Goal: Task Accomplishment & Management: Use online tool/utility

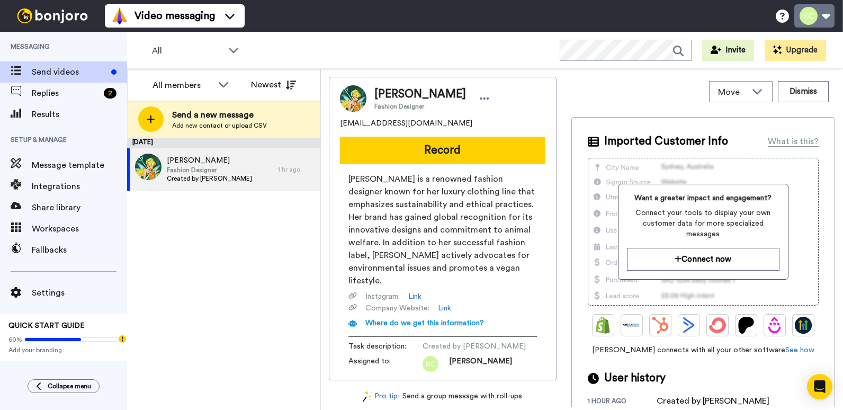
click at [825, 17] on button at bounding box center [814, 15] width 40 height 23
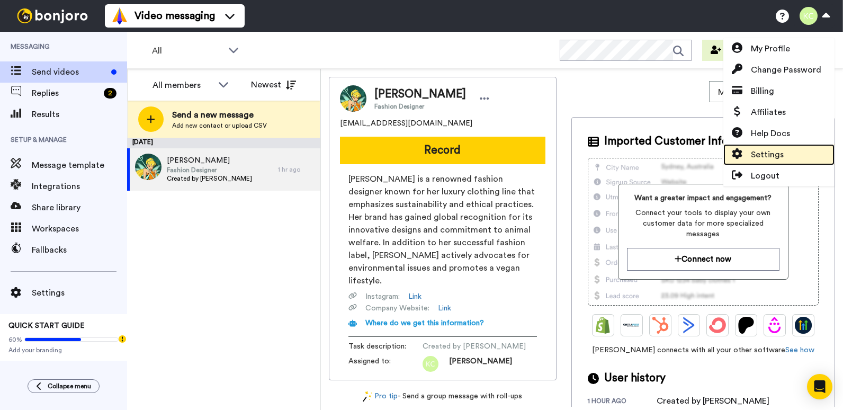
click at [764, 154] on span "Settings" at bounding box center [767, 154] width 33 height 13
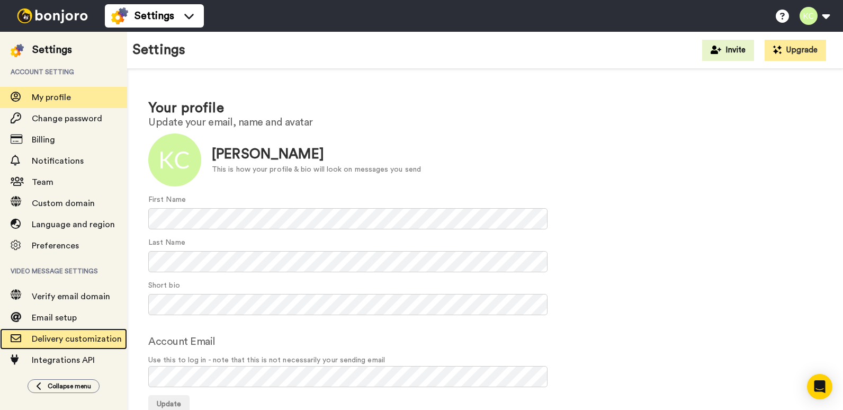
click at [102, 341] on span "Delivery customization" at bounding box center [77, 339] width 90 height 8
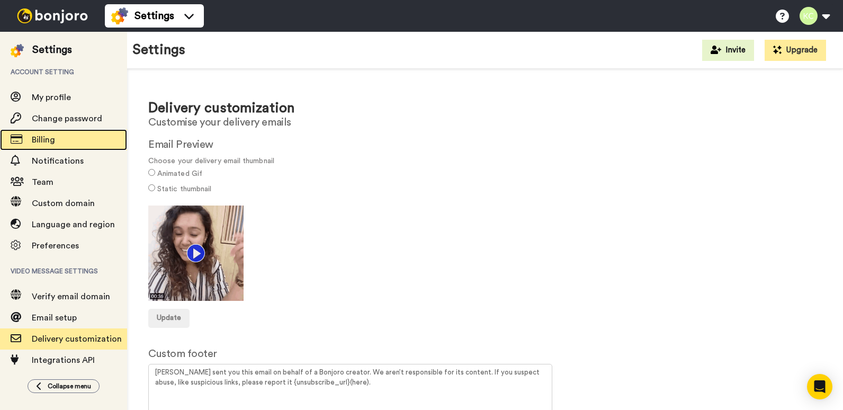
click at [79, 143] on span "Billing" at bounding box center [79, 139] width 95 height 13
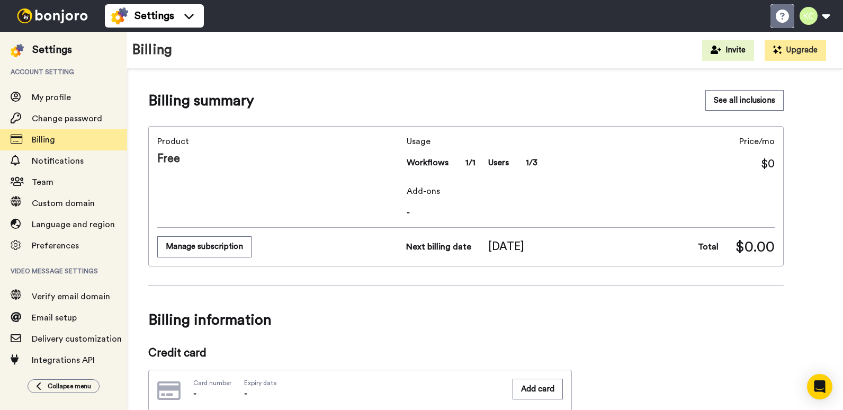
click at [779, 16] on icon at bounding box center [782, 16] width 13 height 13
click at [198, 18] on li "Settings" at bounding box center [154, 15] width 99 height 23
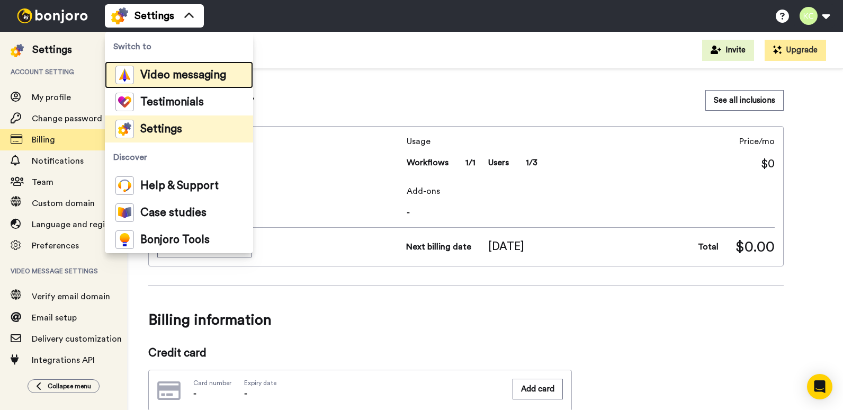
click at [187, 69] on div "Video messaging" at bounding box center [170, 75] width 111 height 19
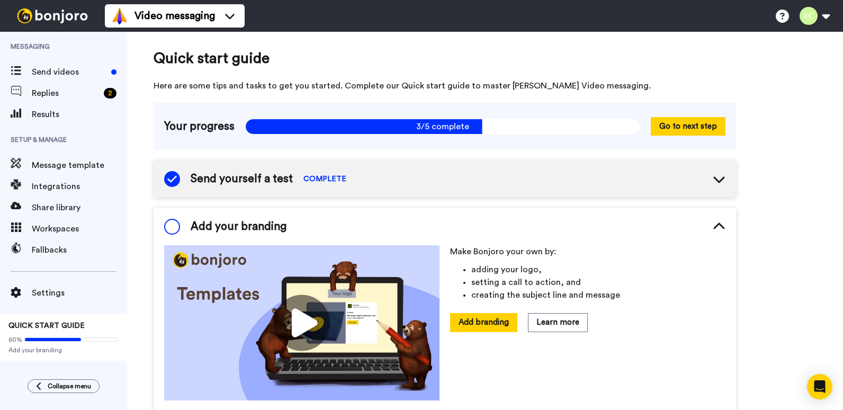
click at [719, 177] on icon at bounding box center [719, 179] width 13 height 13
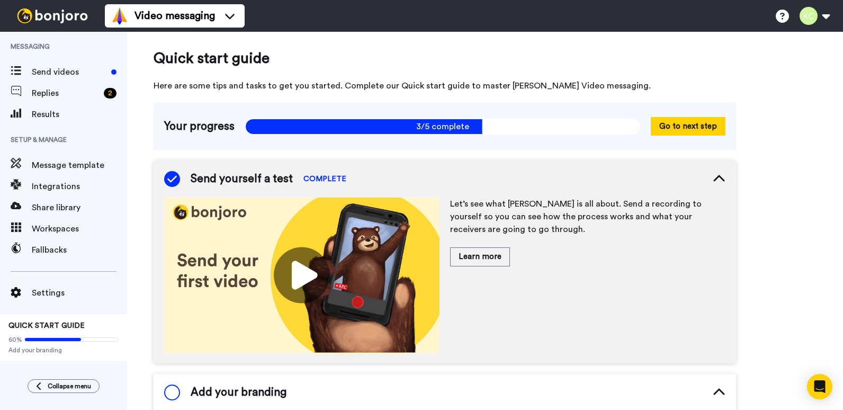
click at [310, 276] on img at bounding box center [301, 274] width 275 height 155
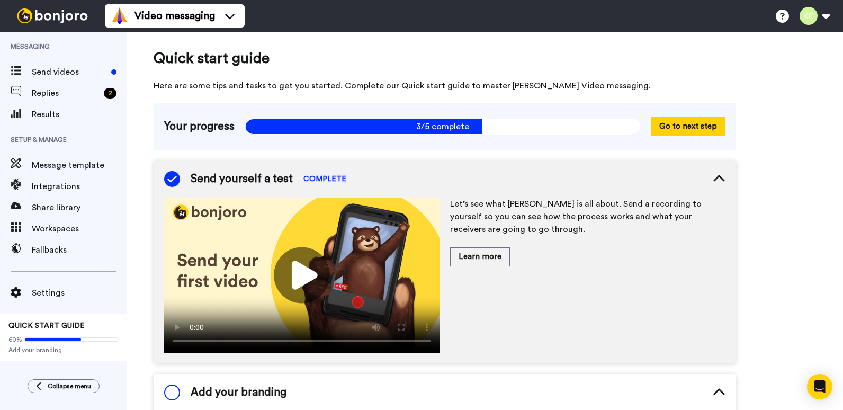
click at [275, 291] on video at bounding box center [301, 274] width 275 height 155
click at [722, 173] on icon at bounding box center [719, 179] width 13 height 13
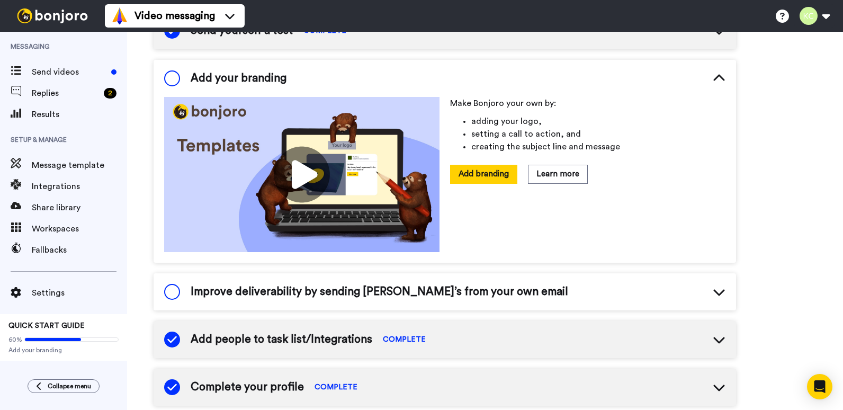
scroll to position [159, 0]
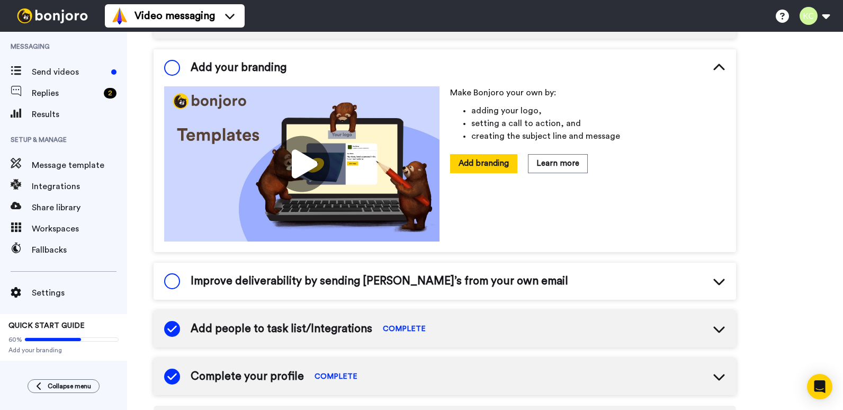
click at [720, 275] on icon at bounding box center [719, 281] width 13 height 13
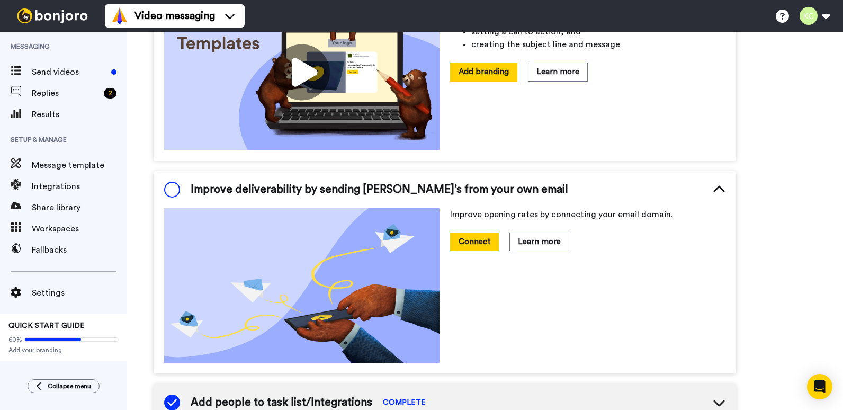
scroll to position [265, 0]
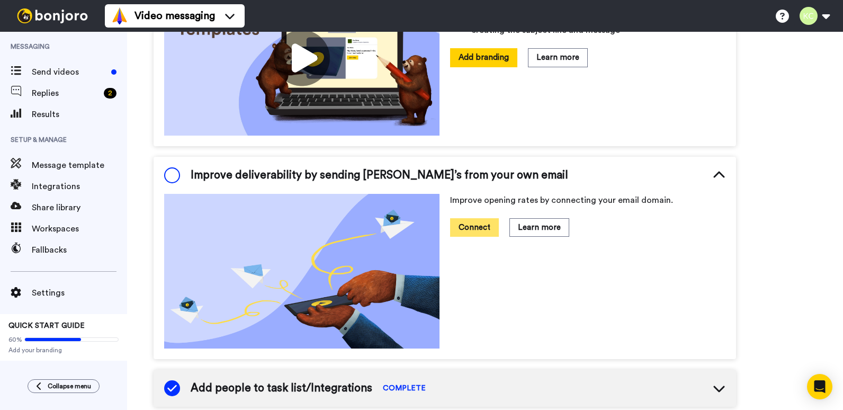
click at [481, 225] on button "Connect" at bounding box center [474, 227] width 49 height 19
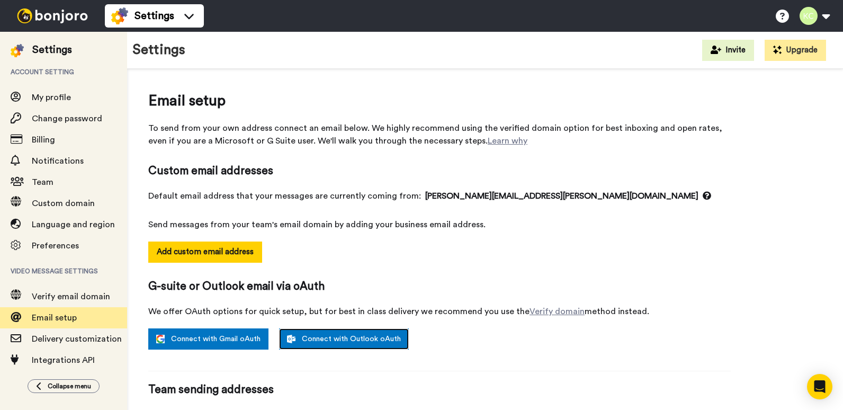
click at [369, 340] on link "Connect with Outlook oAuth" at bounding box center [344, 338] width 130 height 21
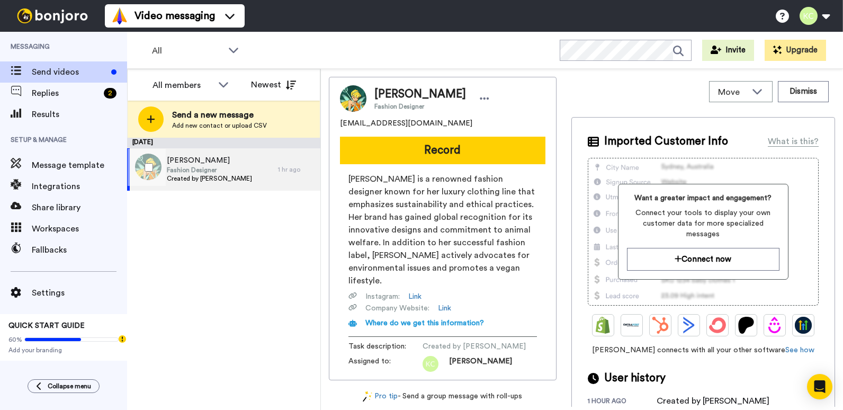
click at [256, 174] on div "Stella Fashion Designer Created by [PERSON_NAME]" at bounding box center [202, 169] width 151 height 42
click at [480, 99] on icon at bounding box center [485, 98] width 10 height 11
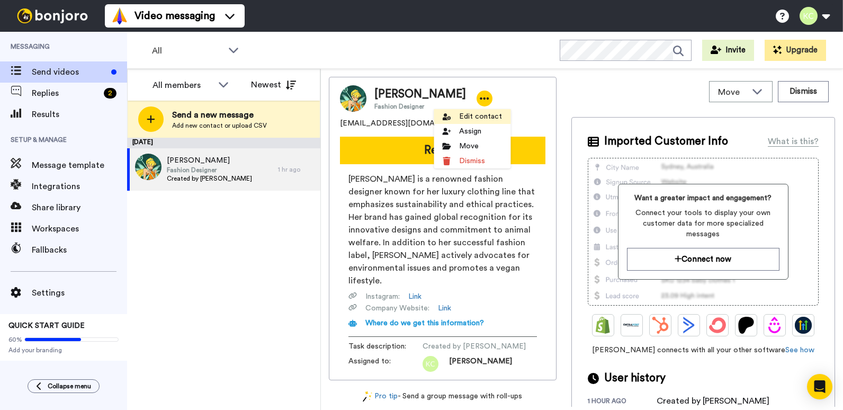
click at [469, 114] on li "Edit contact" at bounding box center [472, 116] width 77 height 15
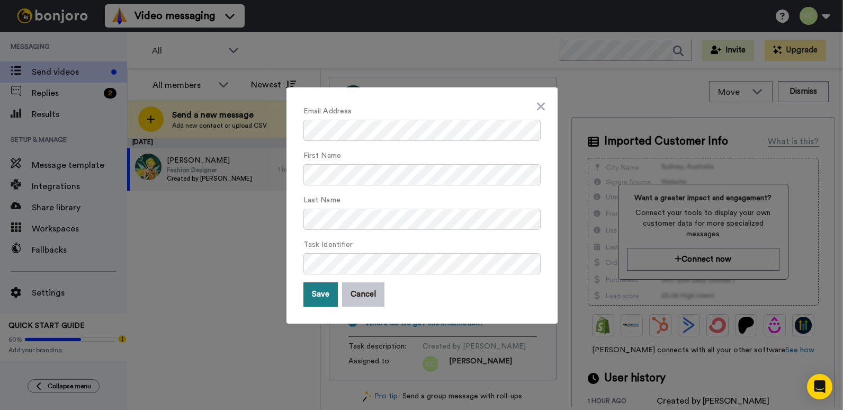
click at [319, 288] on button "Save" at bounding box center [320, 294] width 34 height 24
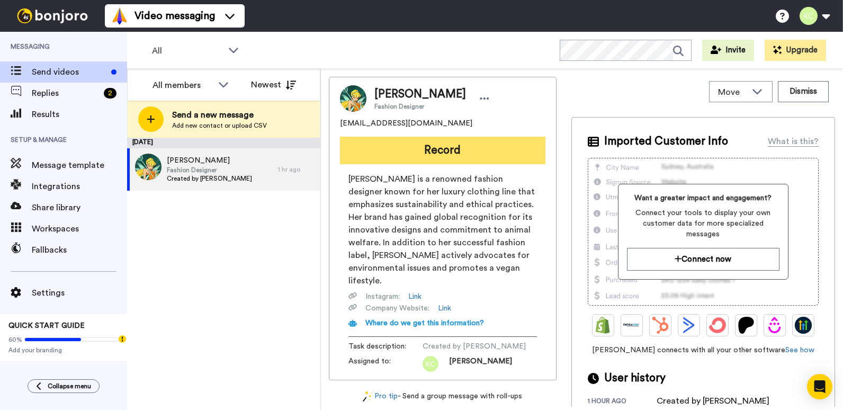
click at [473, 152] on button "Record" at bounding box center [442, 151] width 205 height 28
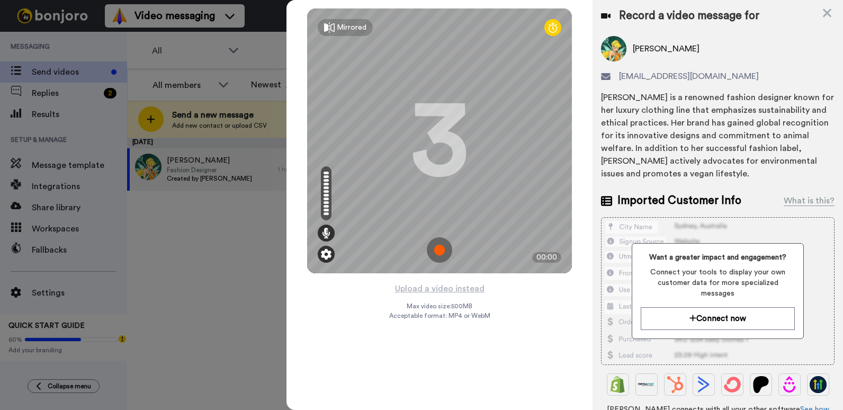
click at [326, 251] on img at bounding box center [326, 254] width 11 height 11
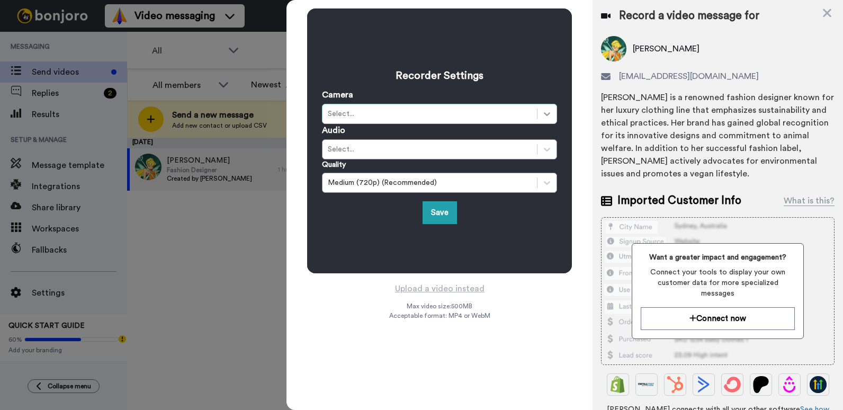
click at [549, 109] on icon at bounding box center [547, 114] width 11 height 11
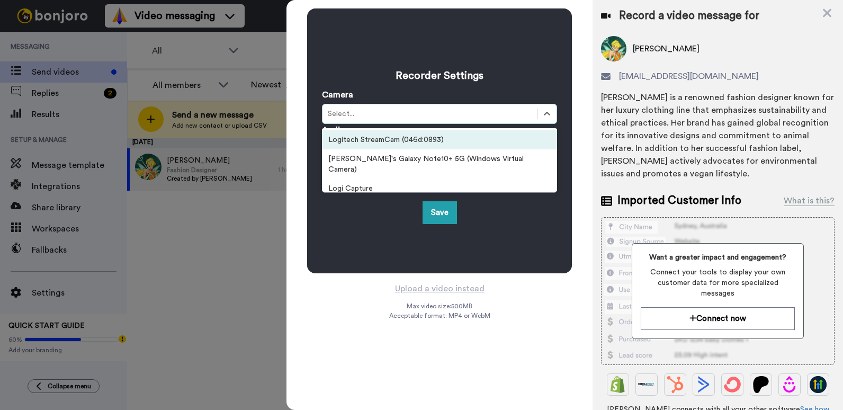
click at [476, 139] on div "Logitech StreamCam (046d:0893)" at bounding box center [439, 139] width 235 height 19
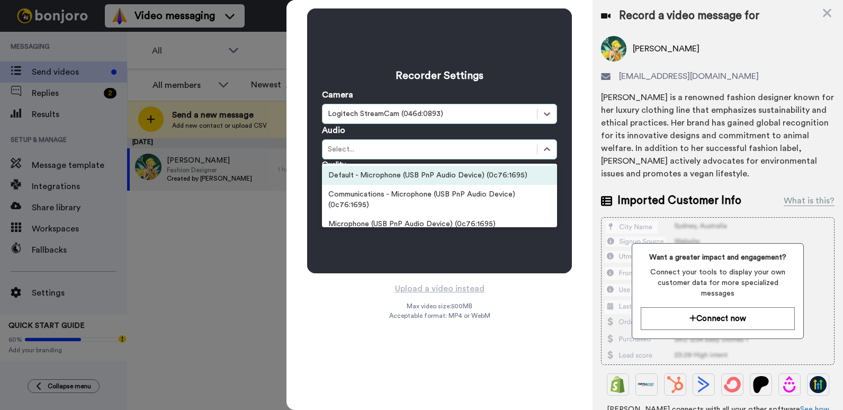
scroll to position [28, 0]
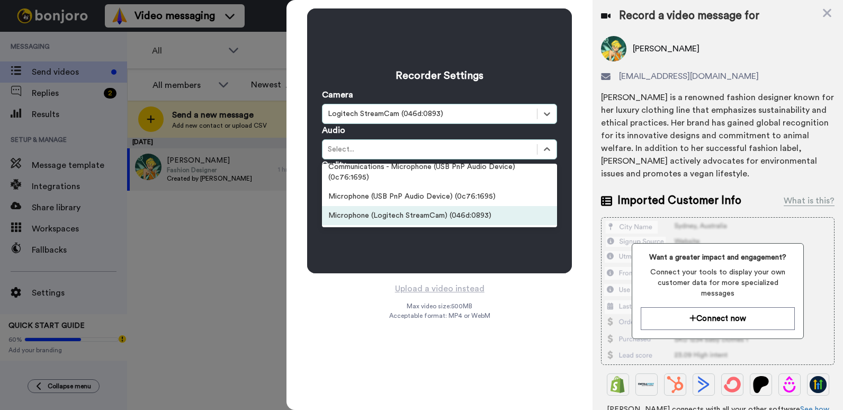
click at [467, 215] on div "Microphone (Logitech StreamCam) (046d:0893)" at bounding box center [439, 215] width 235 height 19
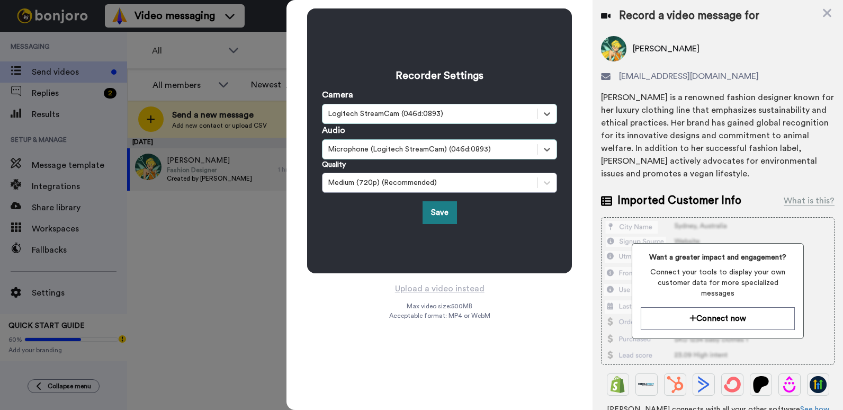
click at [434, 209] on button "Save" at bounding box center [439, 212] width 34 height 23
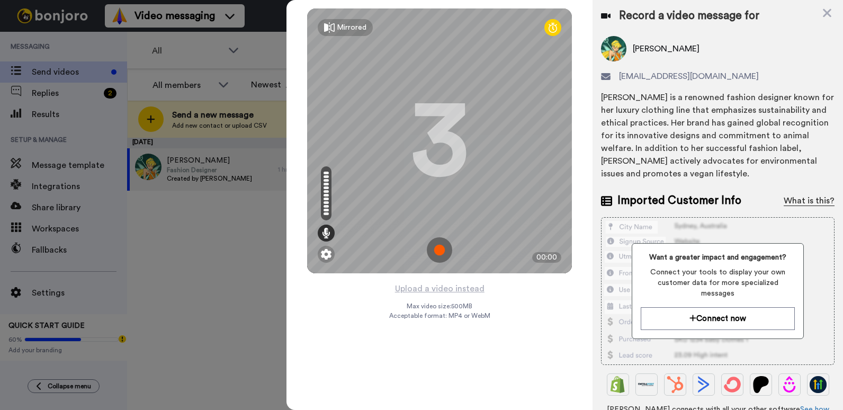
click at [800, 197] on div "What is this?" at bounding box center [808, 200] width 51 height 13
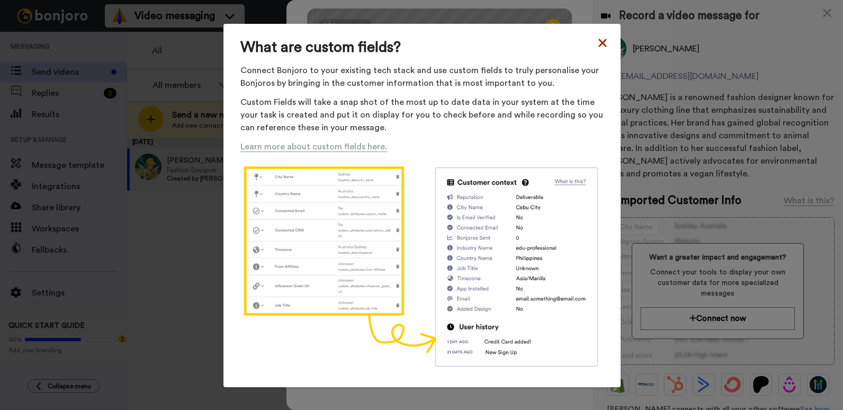
click at [598, 43] on icon at bounding box center [602, 43] width 8 height 8
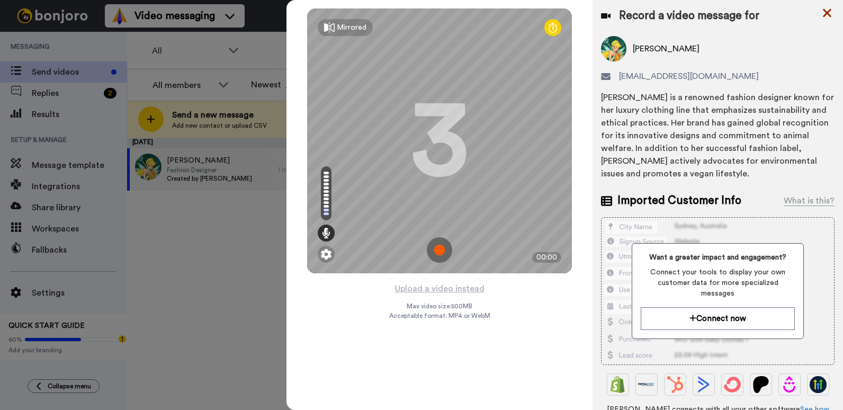
click at [827, 10] on icon at bounding box center [827, 12] width 11 height 13
